Goal: Information Seeking & Learning: Find specific fact

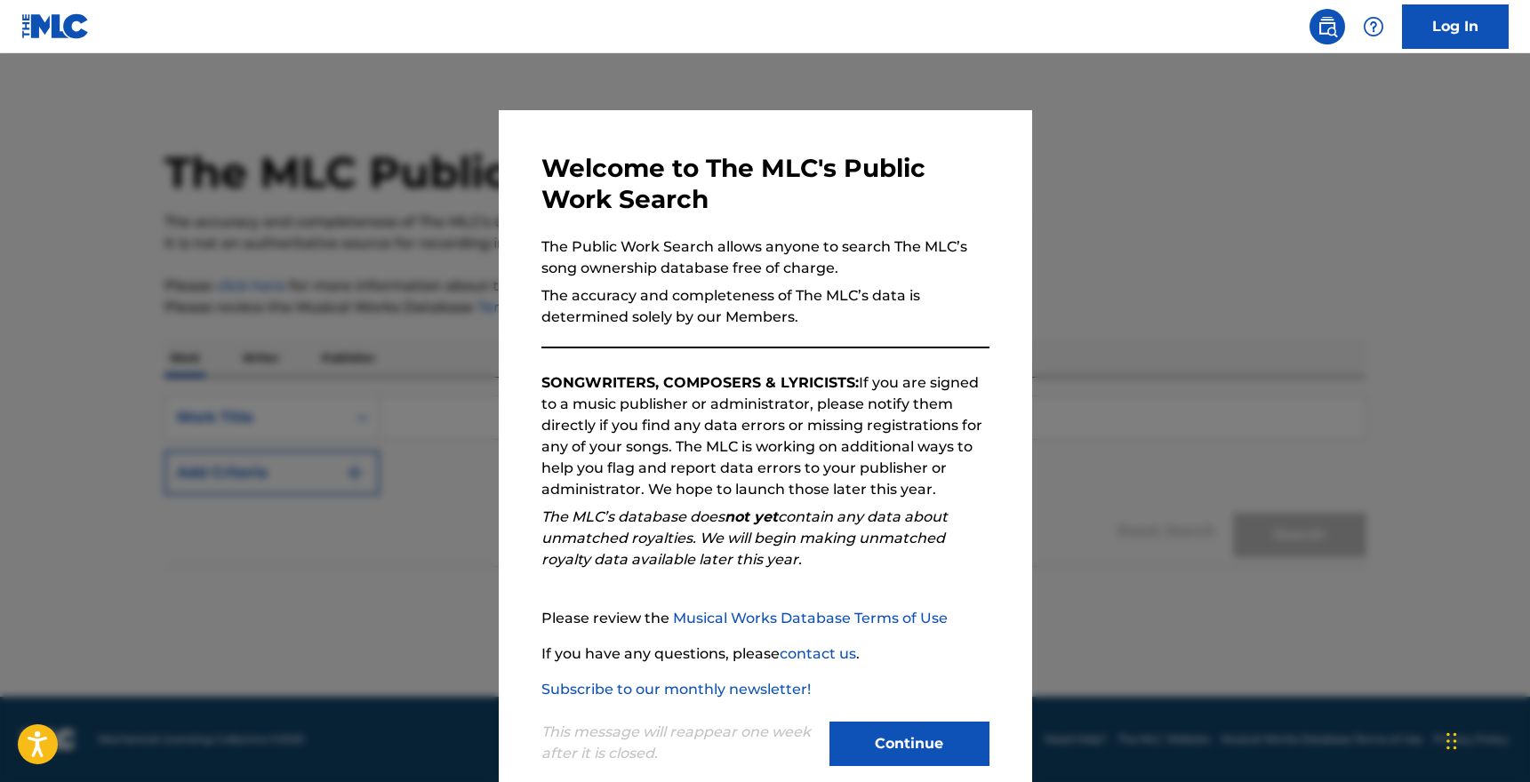
drag, startPoint x: 982, startPoint y: 736, endPoint x: 1020, endPoint y: 705, distance: 49.3
click at [981, 736] on button "Continue" at bounding box center [909, 744] width 160 height 44
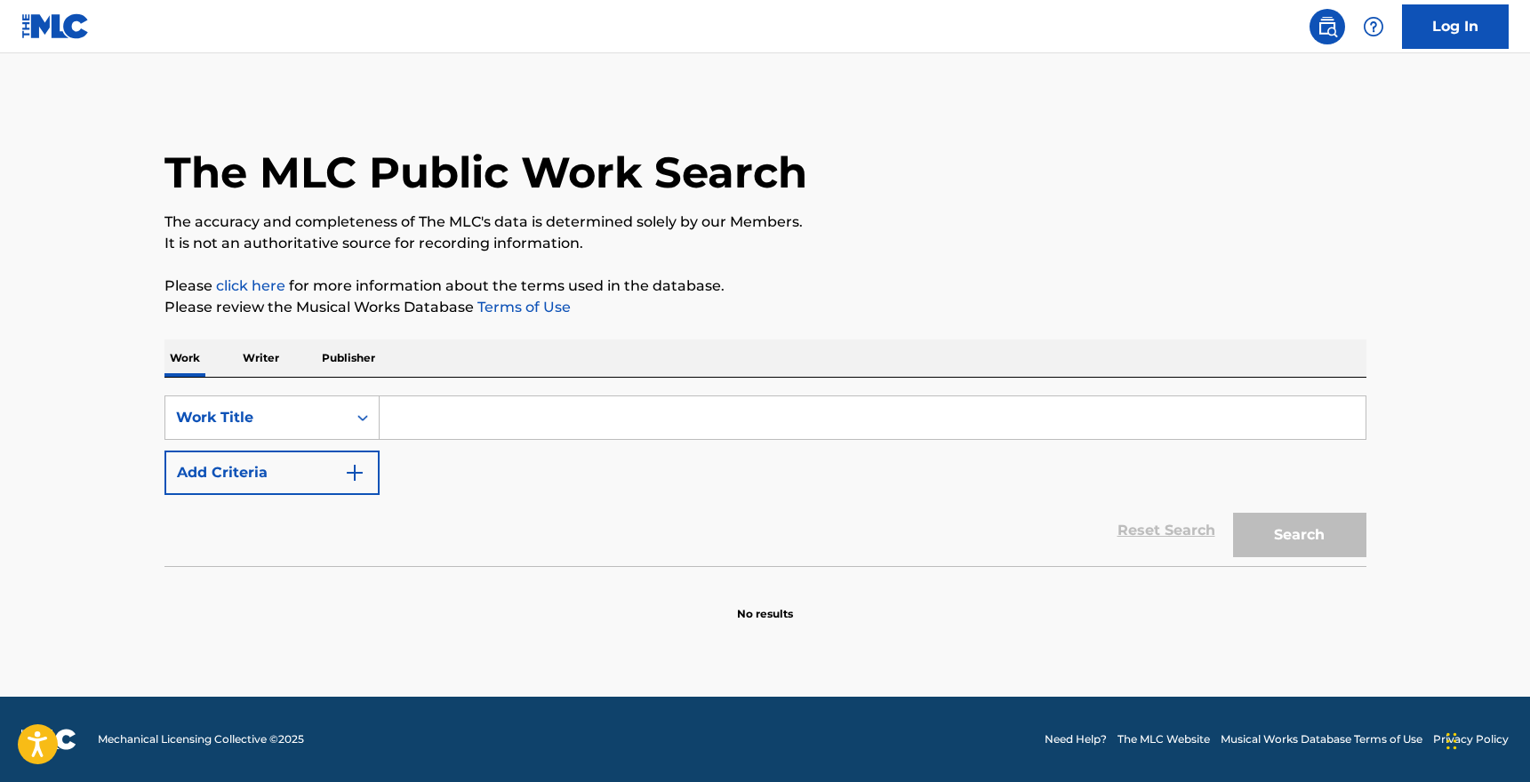
click at [446, 406] on input "Search Form" at bounding box center [873, 417] width 986 height 43
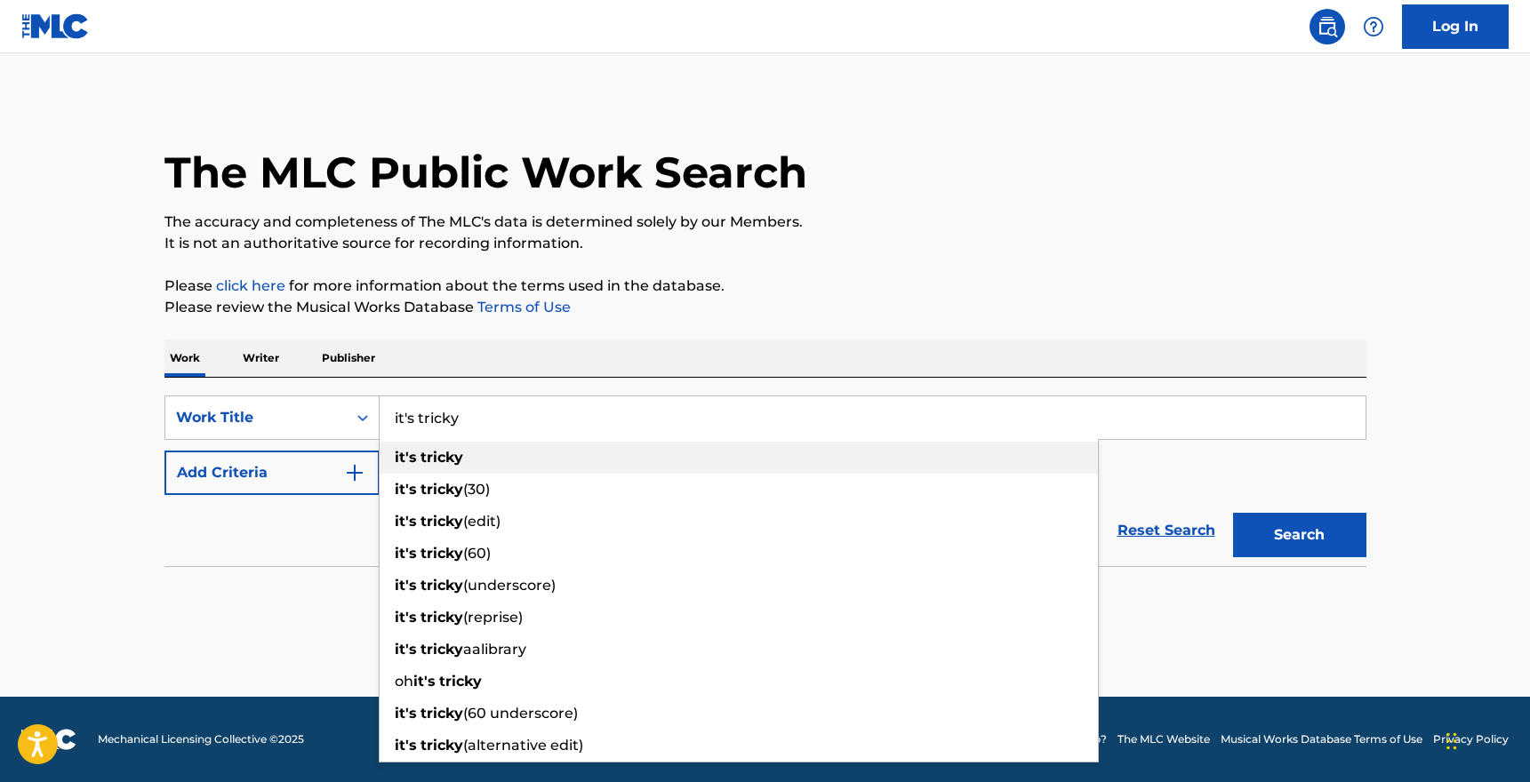
type input "it's tricky"
click at [444, 453] on strong "tricky" at bounding box center [441, 457] width 43 height 17
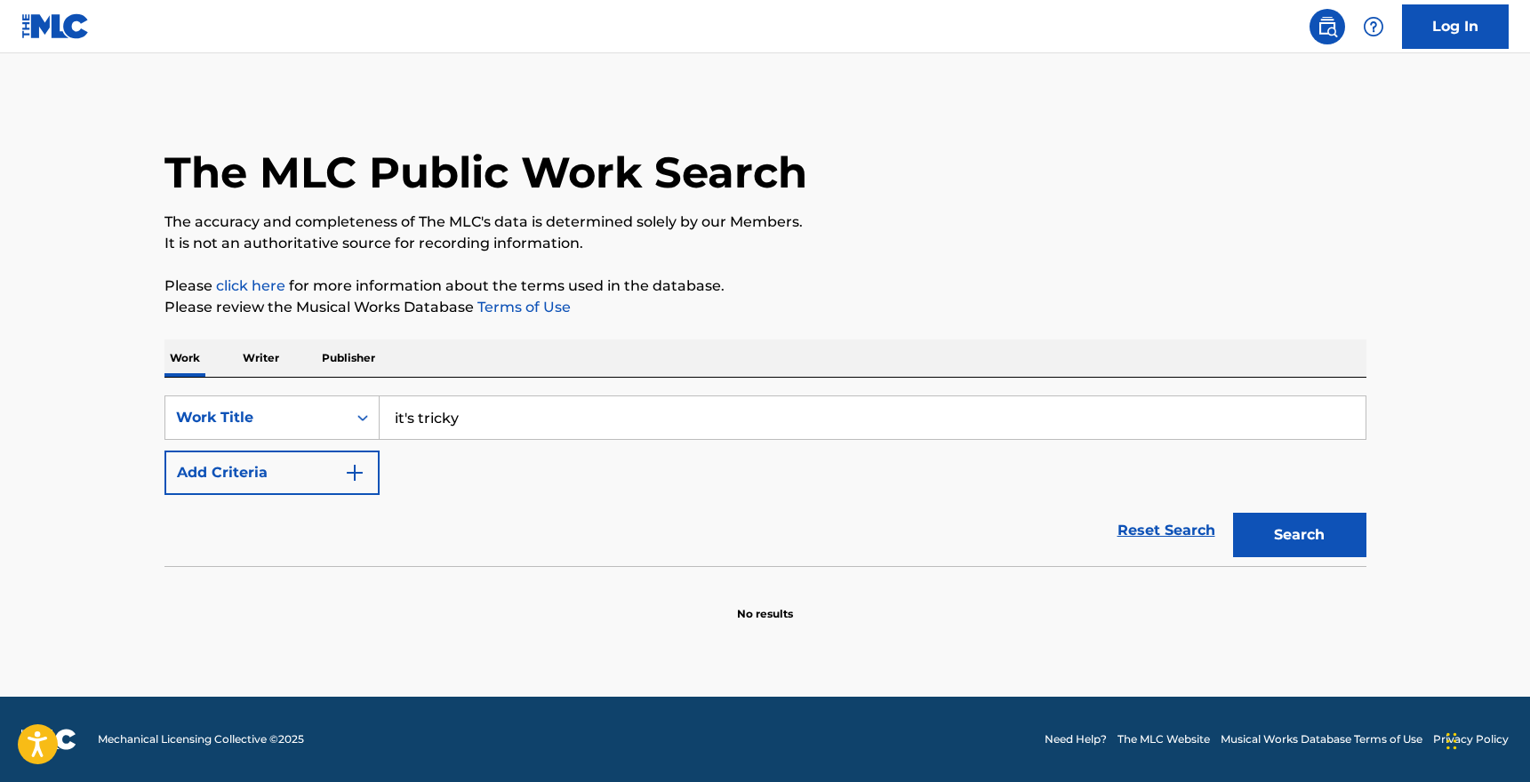
click at [348, 470] on img "Search Form" at bounding box center [354, 472] width 21 height 21
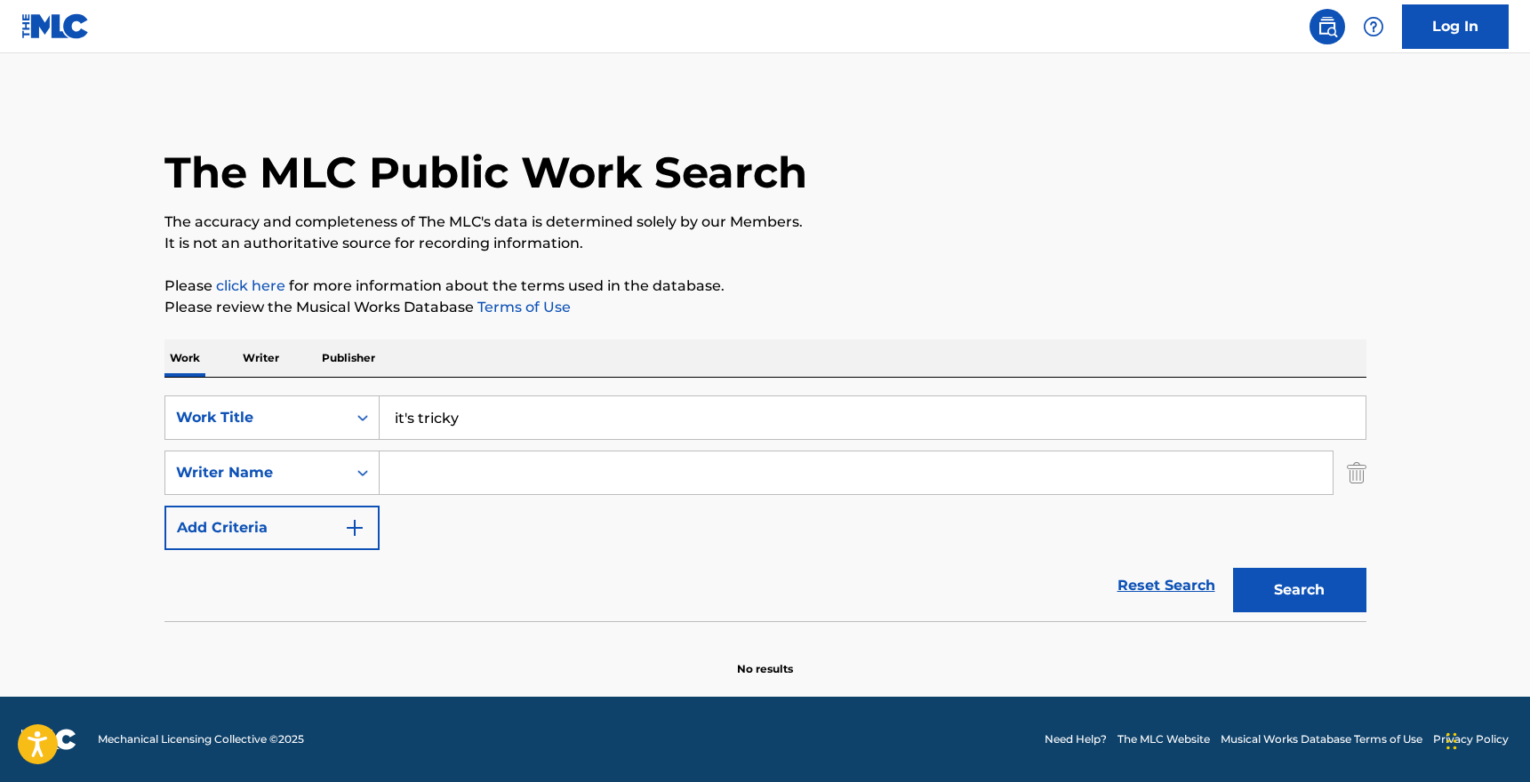
click at [411, 479] on input "Search Form" at bounding box center [856, 473] width 953 height 43
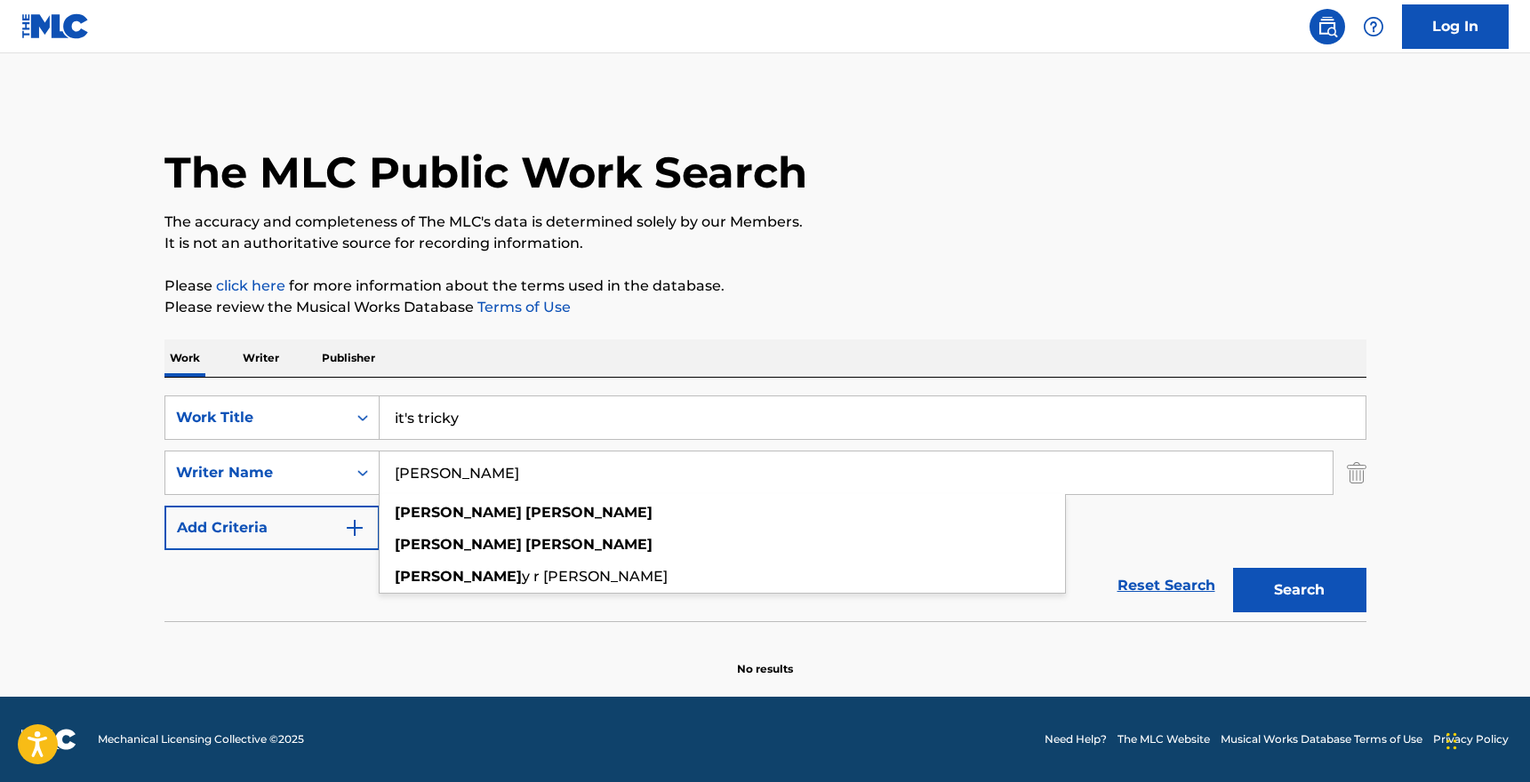
type input "[PERSON_NAME]"
click at [1299, 590] on button "Search" at bounding box center [1299, 590] width 133 height 44
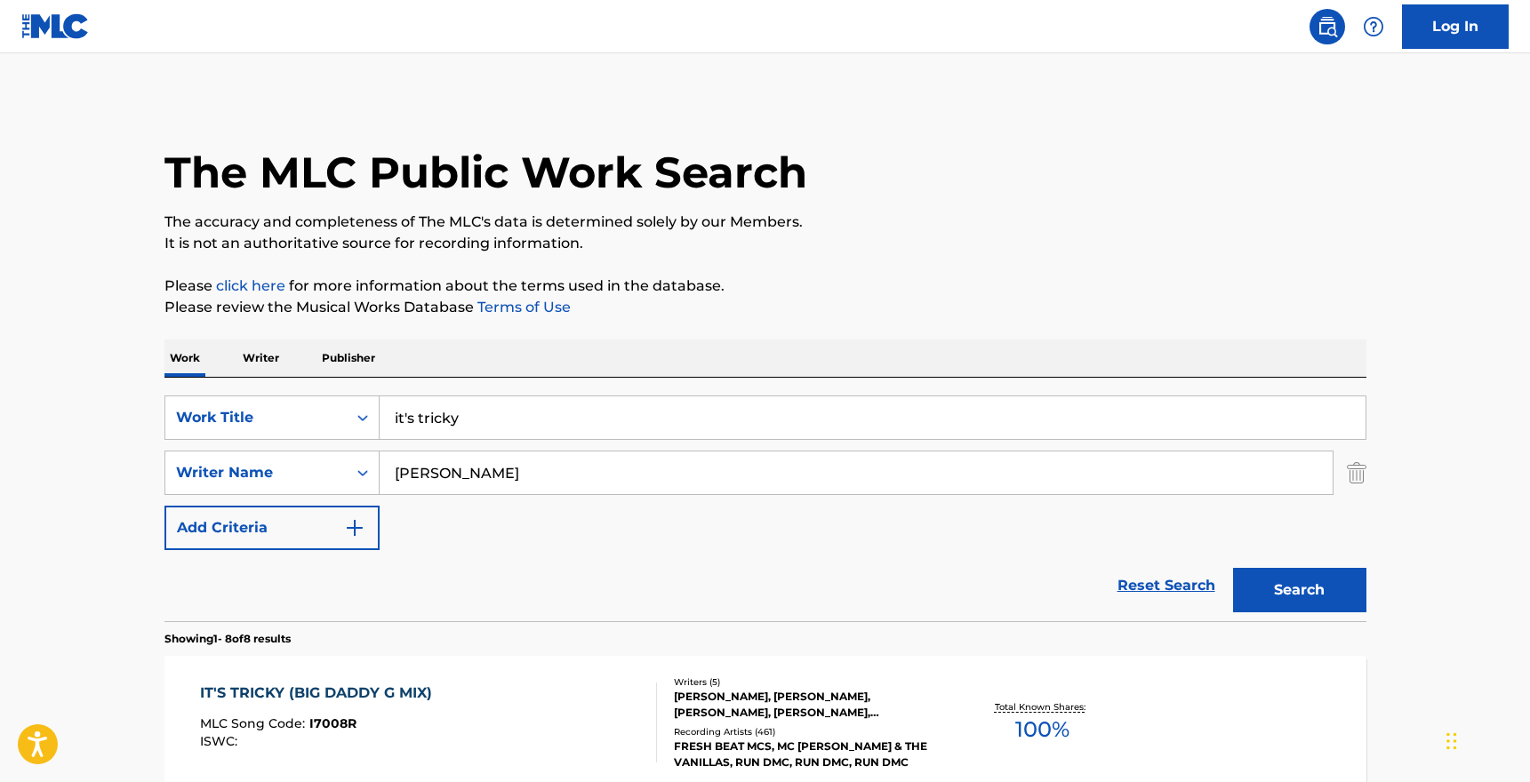
click at [1299, 590] on button "Search" at bounding box center [1299, 590] width 133 height 44
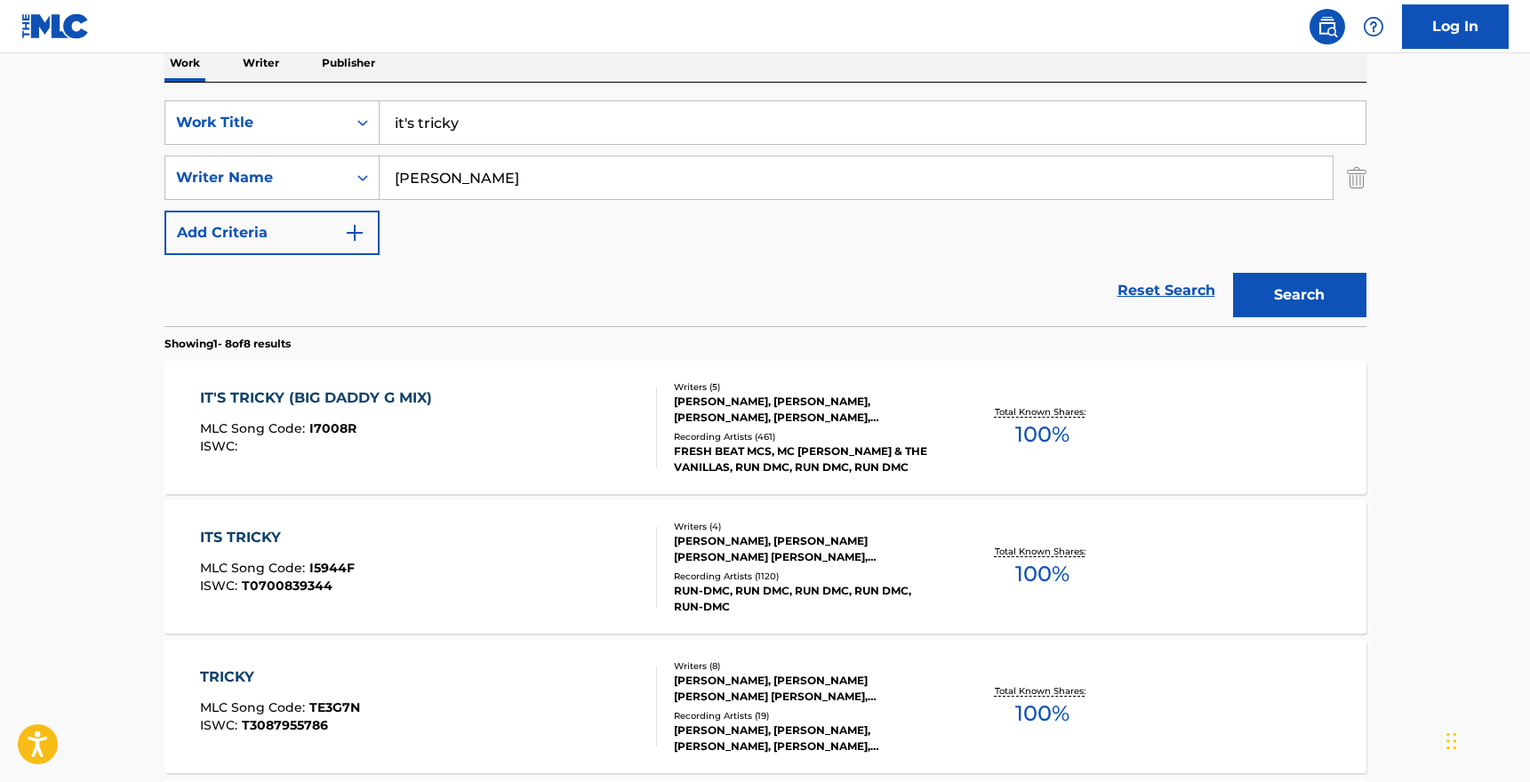
scroll to position [300, 0]
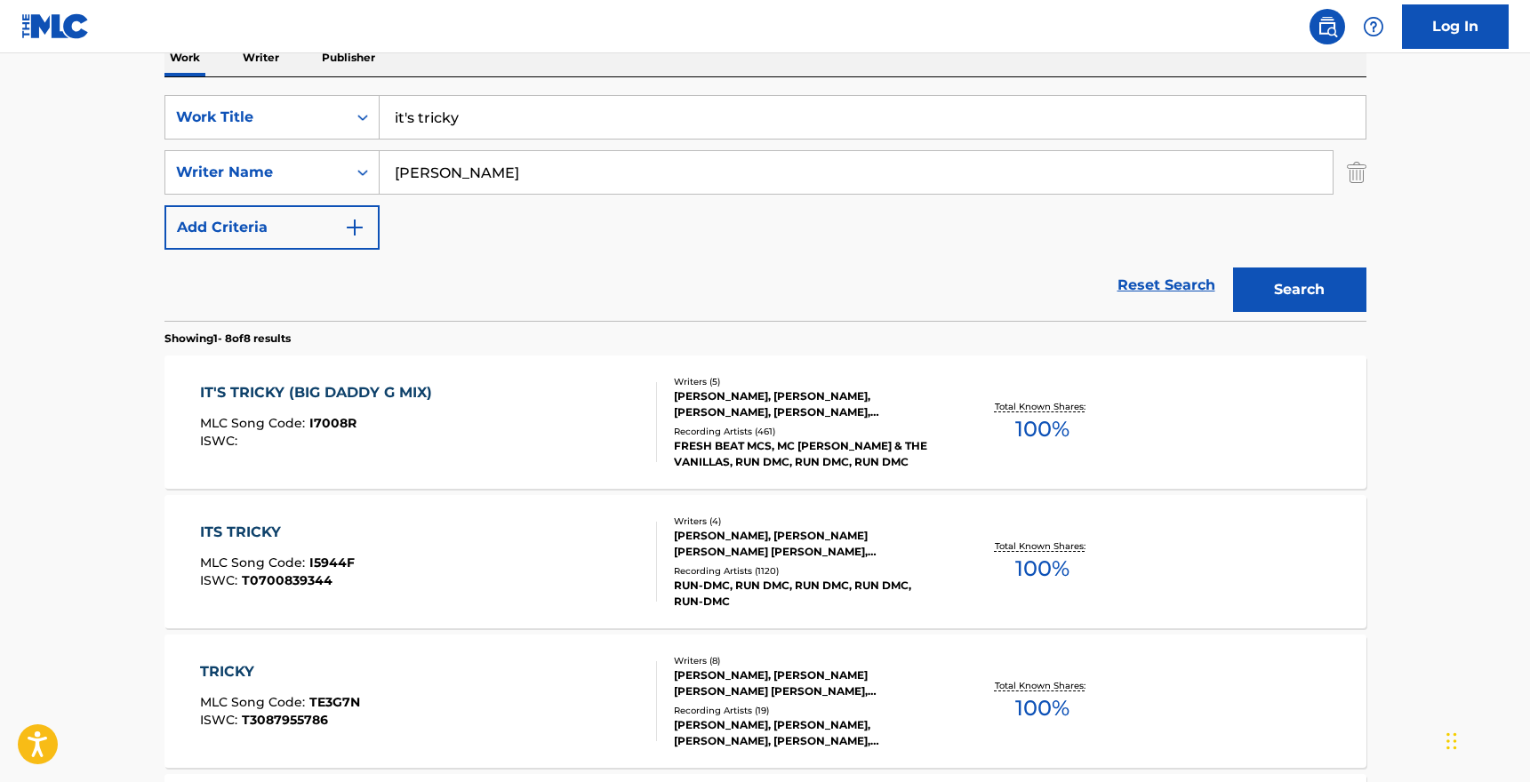
click at [767, 525] on div "Writers ( 4 )" at bounding box center [808, 521] width 268 height 13
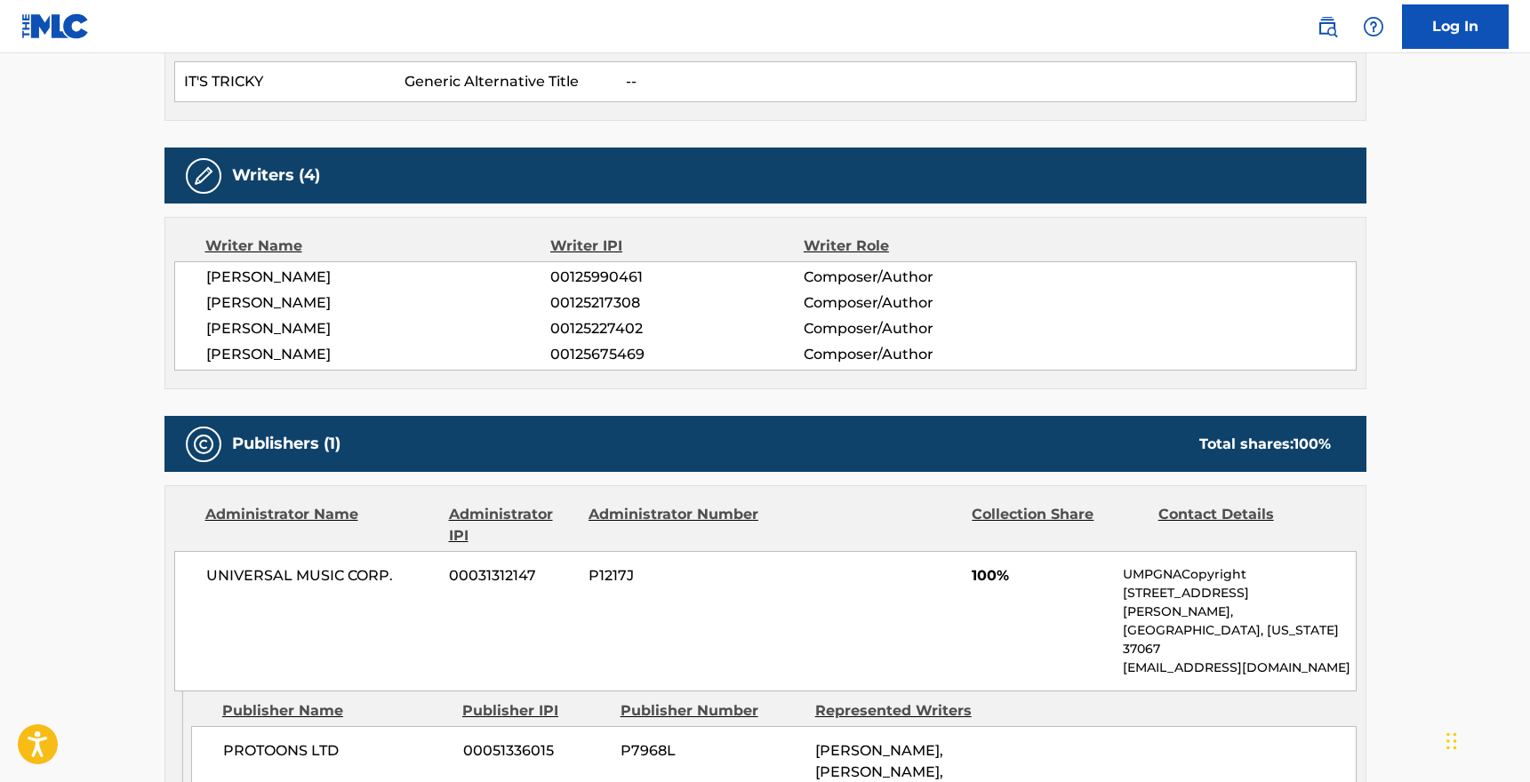
scroll to position [668, 0]
